Goal: Information Seeking & Learning: Learn about a topic

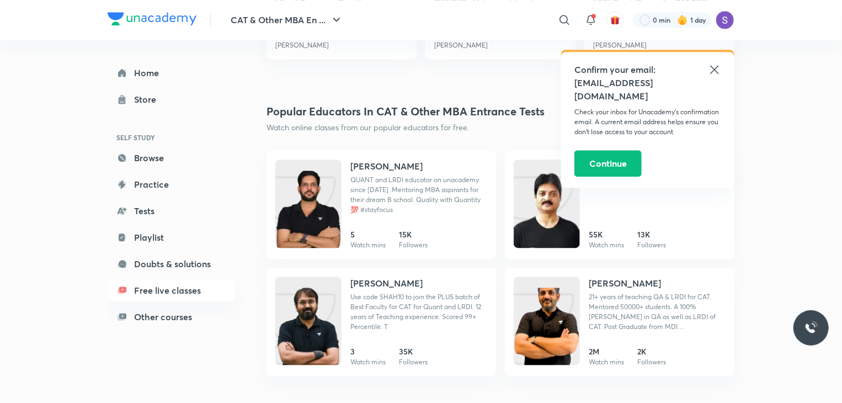
scroll to position [1421, 0]
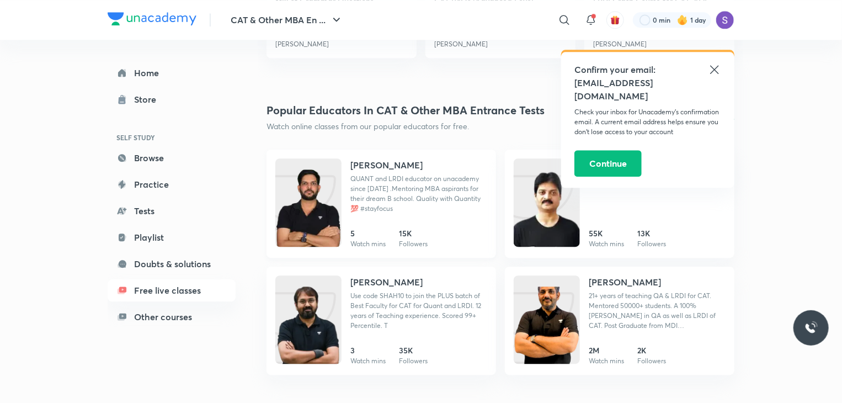
click at [382, 163] on h4 "[PERSON_NAME]" at bounding box center [386, 164] width 72 height 13
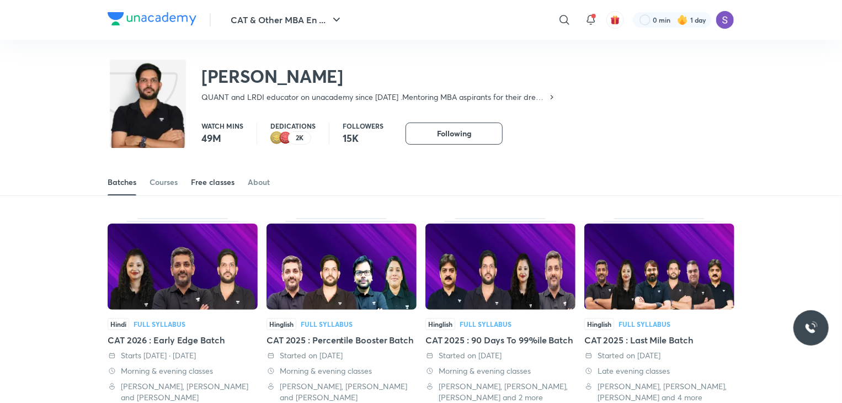
click at [192, 184] on div "Free classes" at bounding box center [213, 182] width 44 height 11
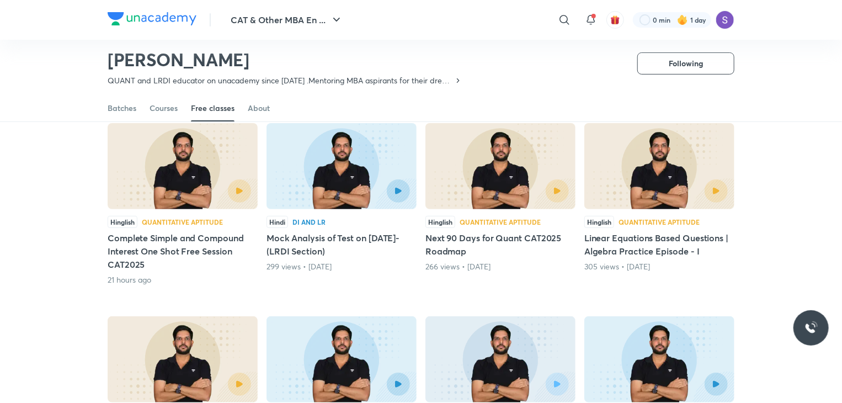
scroll to position [99, 0]
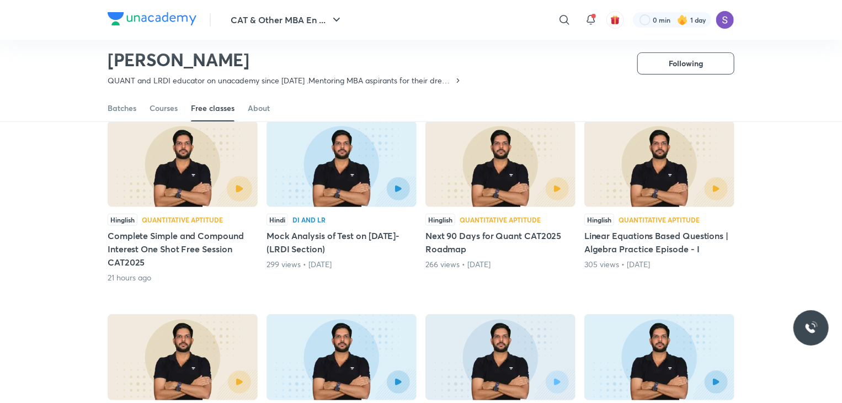
click at [232, 189] on button "button" at bounding box center [239, 188] width 25 height 25
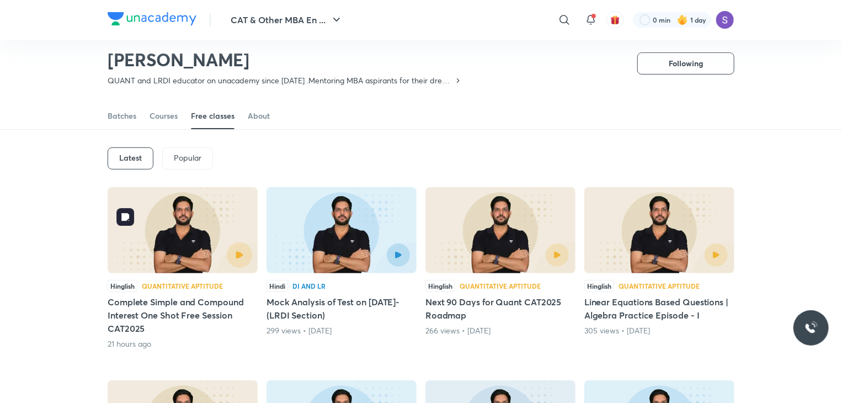
scroll to position [0, 0]
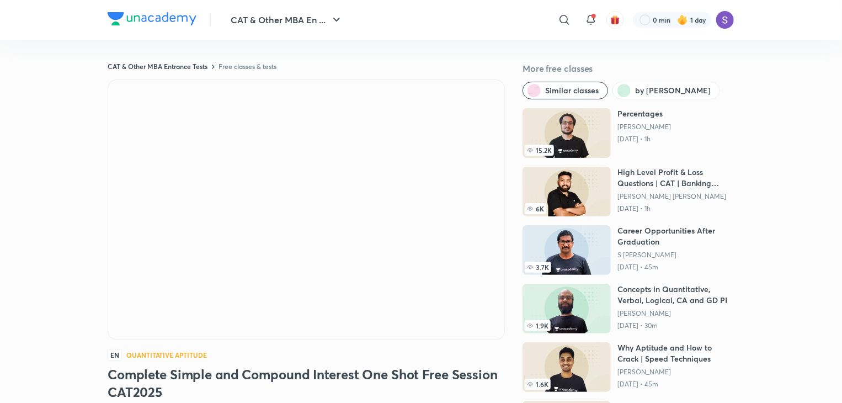
click at [307, 173] on div at bounding box center [306, 209] width 397 height 260
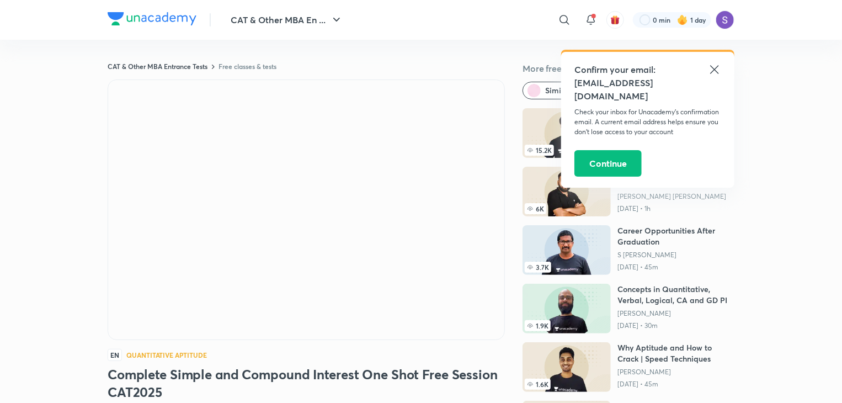
click at [714, 67] on icon at bounding box center [714, 69] width 13 height 13
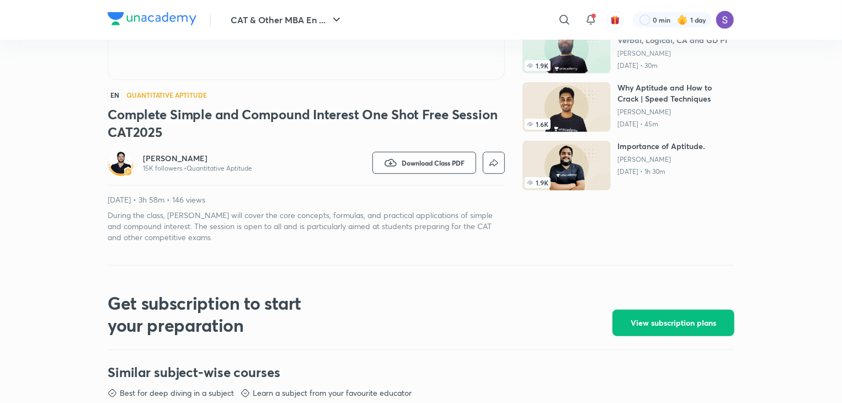
scroll to position [254, 0]
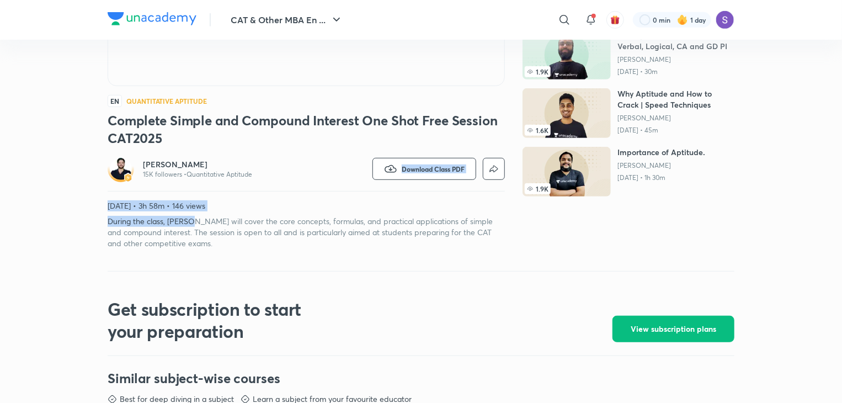
drag, startPoint x: 189, startPoint y: 210, endPoint x: 192, endPoint y: 194, distance: 16.8
click at [192, 194] on div "[PERSON_NAME] 15K followers • Quantitative Aptitude Watch on app Download Class…" at bounding box center [306, 202] width 397 height 93
click at [292, 210] on p "[DATE] • 3h 58m • 146 views" at bounding box center [306, 205] width 397 height 11
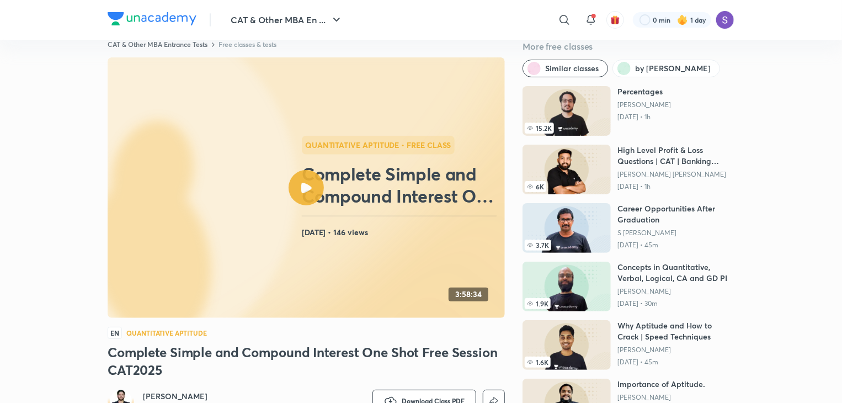
scroll to position [0, 0]
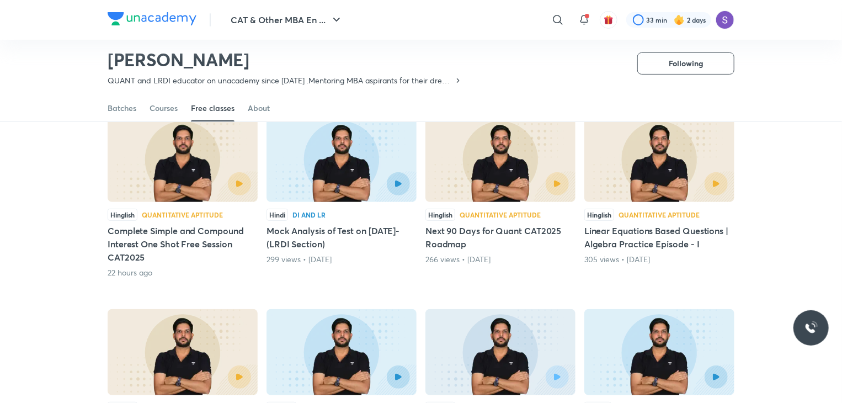
scroll to position [105, 0]
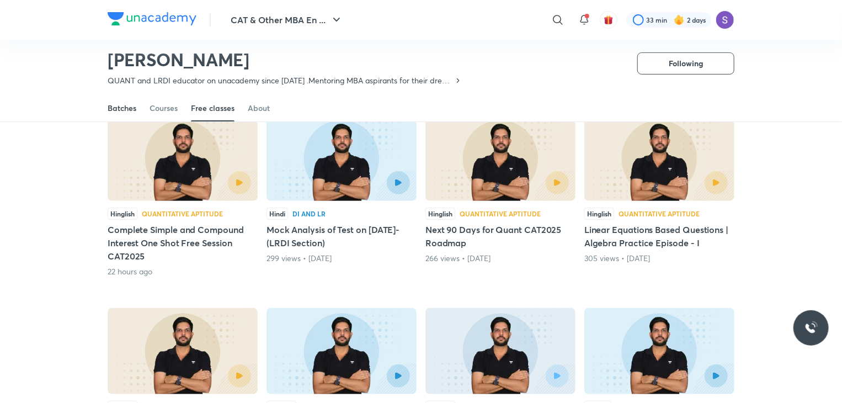
click at [131, 103] on div "Batches" at bounding box center [122, 108] width 29 height 11
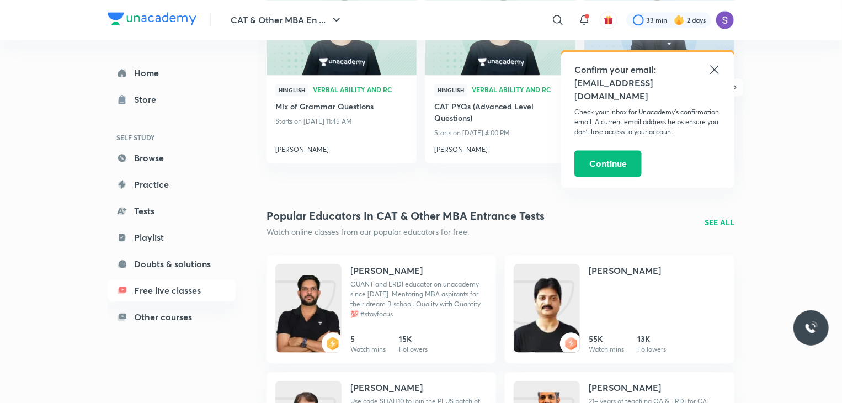
scroll to position [1312, 0]
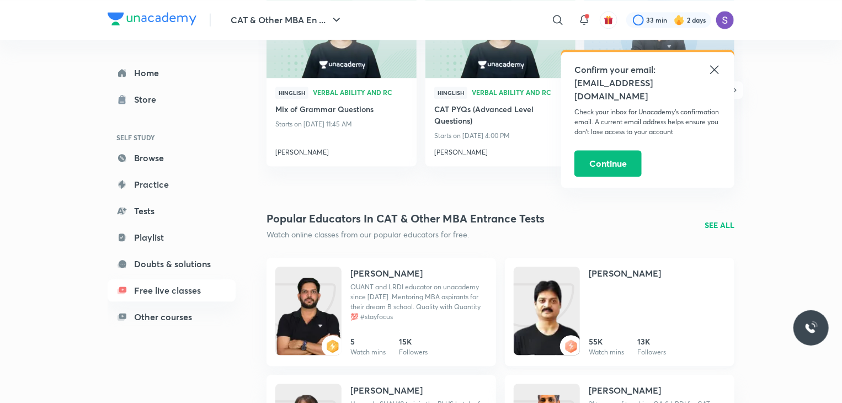
click at [621, 269] on h4 "[PERSON_NAME]" at bounding box center [625, 273] width 72 height 13
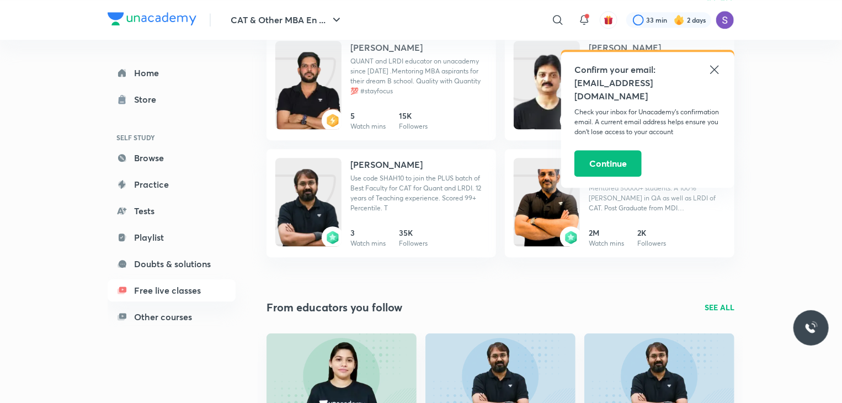
scroll to position [1541, 0]
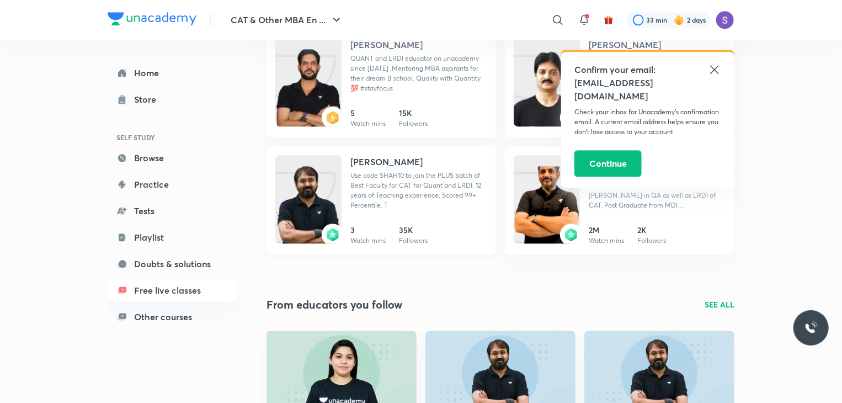
click at [377, 157] on h4 "[PERSON_NAME]" at bounding box center [386, 161] width 72 height 13
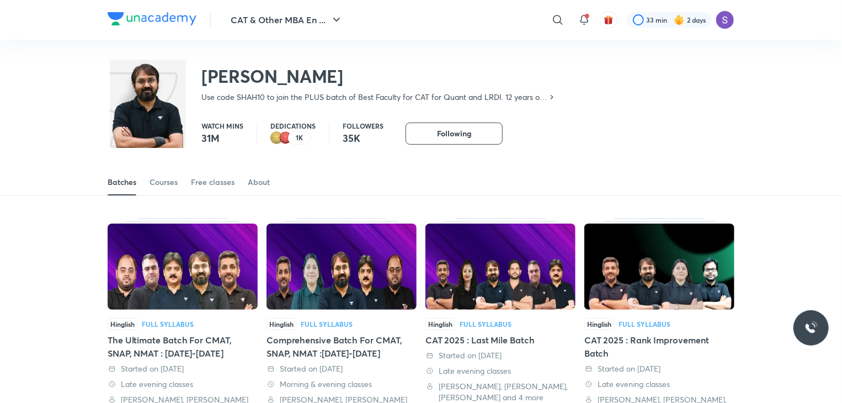
drag, startPoint x: 181, startPoint y: 208, endPoint x: 187, endPoint y: 205, distance: 6.7
drag, startPoint x: 222, startPoint y: 159, endPoint x: 221, endPoint y: 195, distance: 35.4
click at [221, 195] on div "Batches Courses Free classes About" at bounding box center [421, 170] width 842 height 51
click at [221, 195] on span at bounding box center [213, 194] width 44 height 1
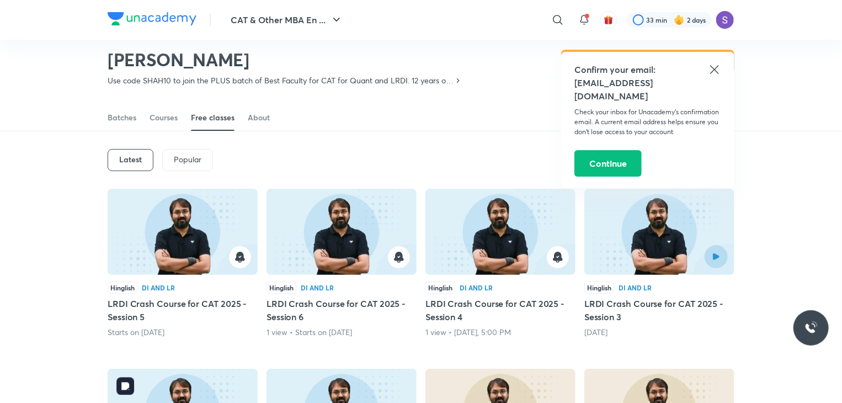
scroll to position [31, 0]
click at [705, 267] on div at bounding box center [693, 257] width 68 height 23
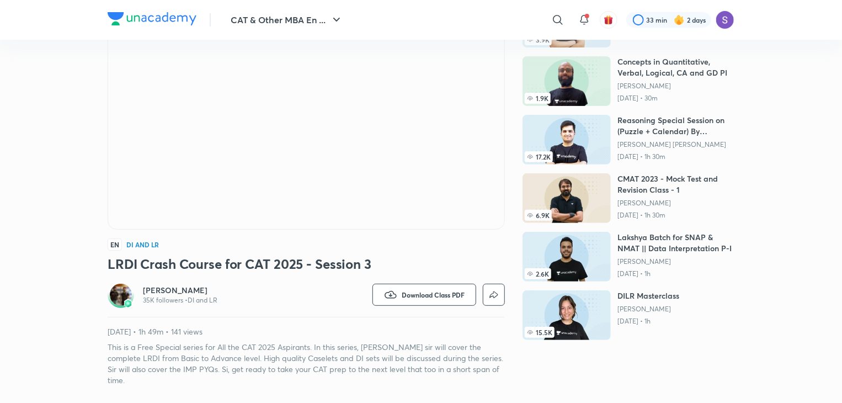
scroll to position [155, 0]
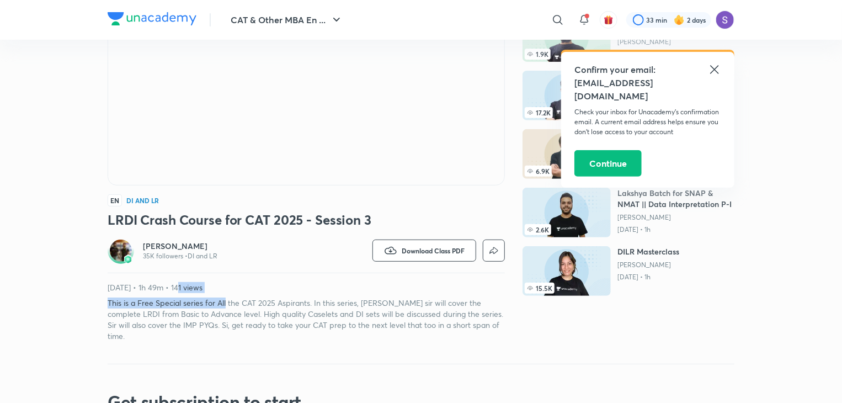
drag, startPoint x: 184, startPoint y: 290, endPoint x: 229, endPoint y: 305, distance: 47.8
click at [229, 305] on div "[DATE] • 1h 49m • 141 views This is a Free Special series for All the CAT 2025 …" at bounding box center [306, 312] width 397 height 60
click at [318, 285] on p "[DATE] • 1h 49m • 141 views" at bounding box center [306, 287] width 397 height 11
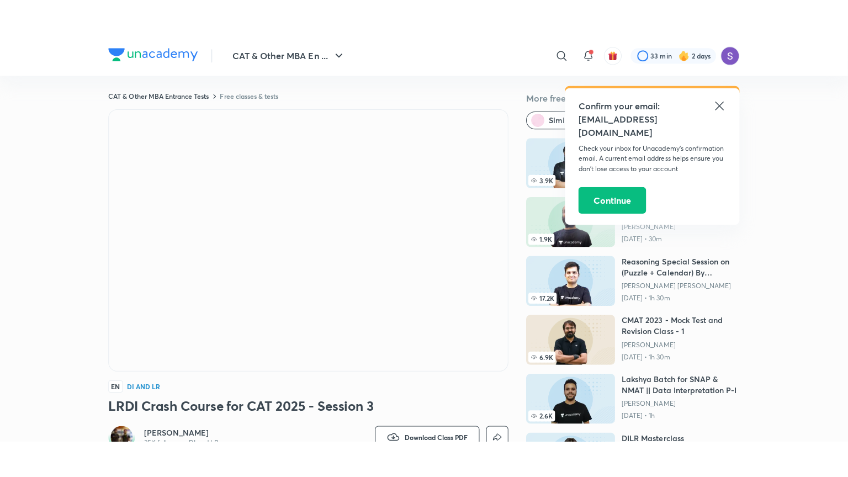
scroll to position [0, 0]
